Goal: Information Seeking & Learning: Learn about a topic

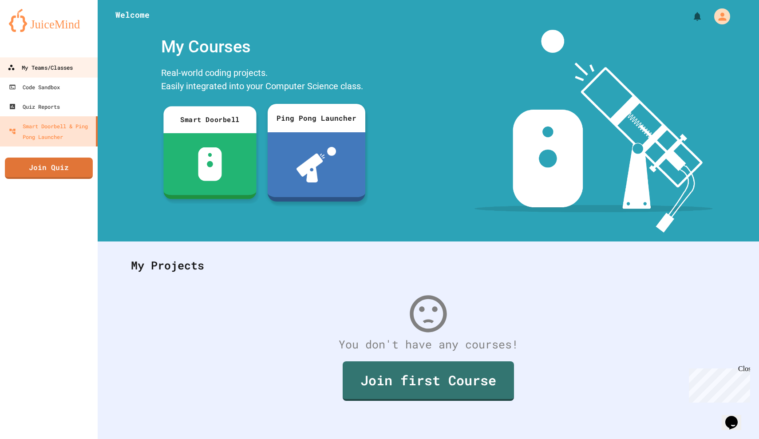
click at [75, 61] on link "My Teams/Classes" at bounding box center [49, 67] width 101 height 20
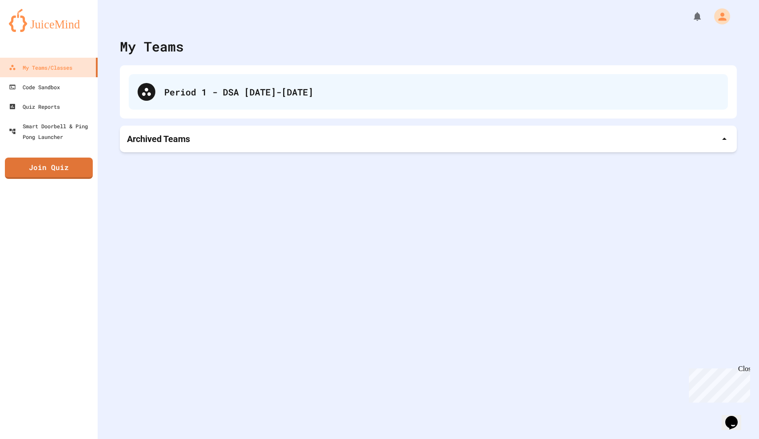
click at [182, 97] on div "Period 1 - DSA [DATE]-[DATE]" at bounding box center [441, 91] width 555 height 13
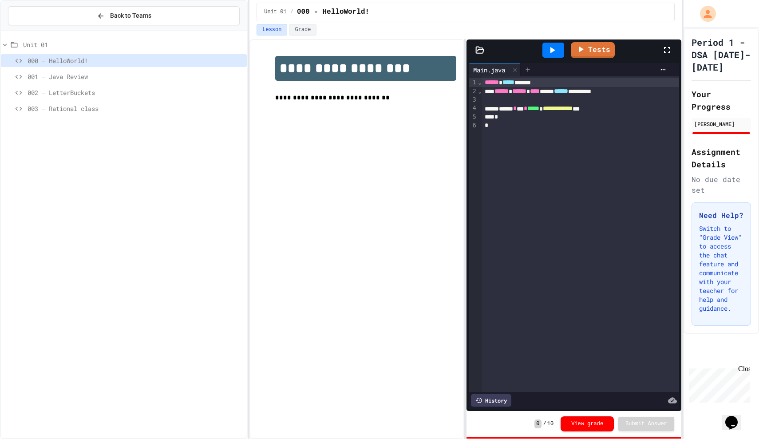
click at [531, 66] on div at bounding box center [528, 69] width 14 height 13
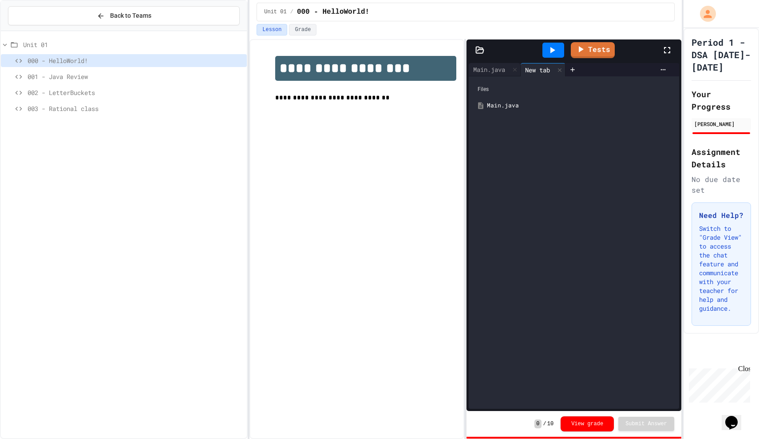
click at [67, 123] on div "Unit 01 000 - HelloWorld! 001 - Java Review 002 - LetterBuckets 003 - Rational …" at bounding box center [124, 235] width 246 height 400
click at [67, 111] on span "003 - Rational class" at bounding box center [136, 108] width 216 height 9
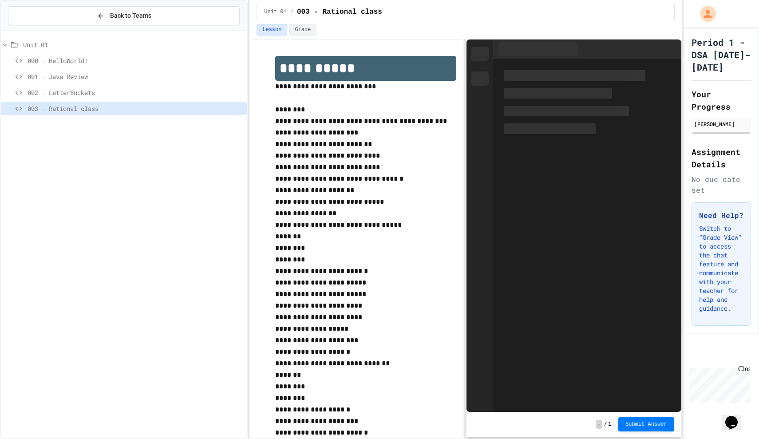
scroll to position [25, 0]
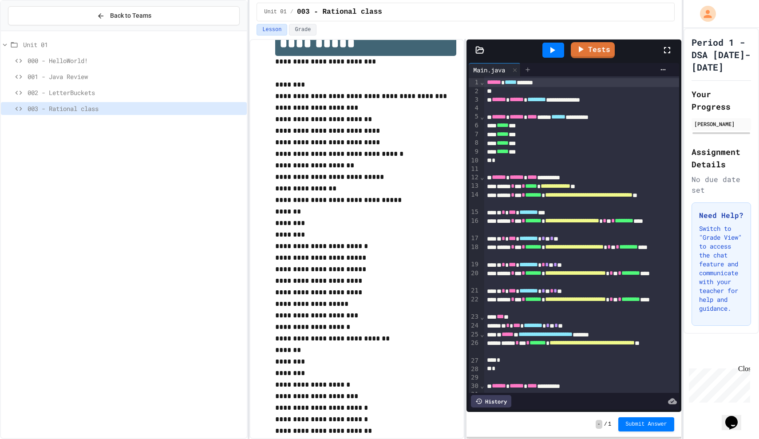
click at [531, 73] on icon at bounding box center [528, 69] width 7 height 7
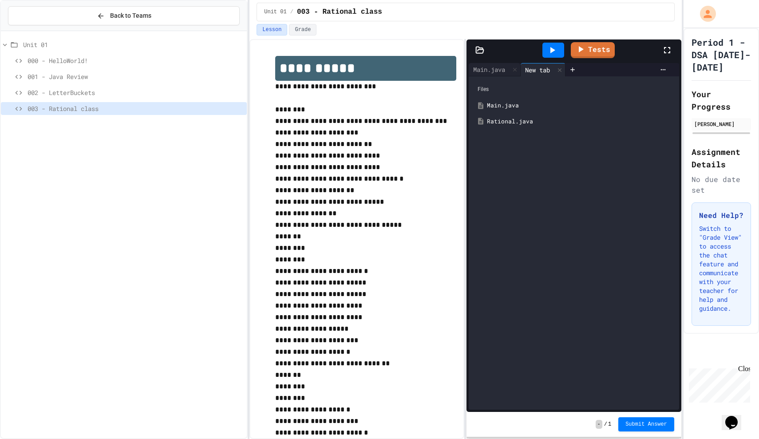
scroll to position [0, 0]
click at [512, 119] on div "Rational.java" at bounding box center [580, 121] width 187 height 9
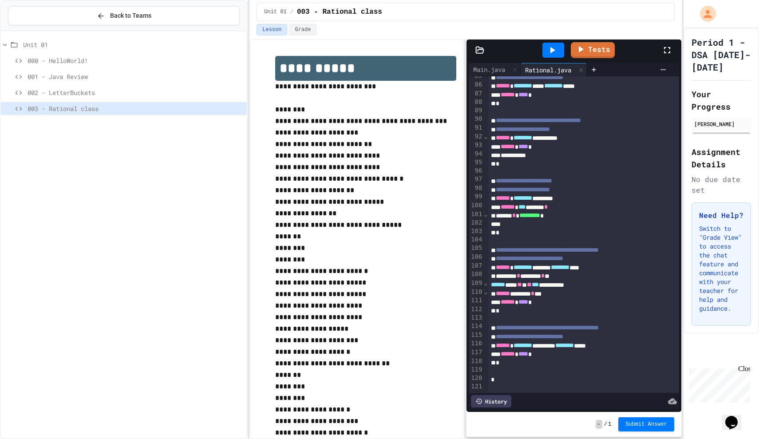
scroll to position [783, 0]
